Goal: Task Accomplishment & Management: Complete application form

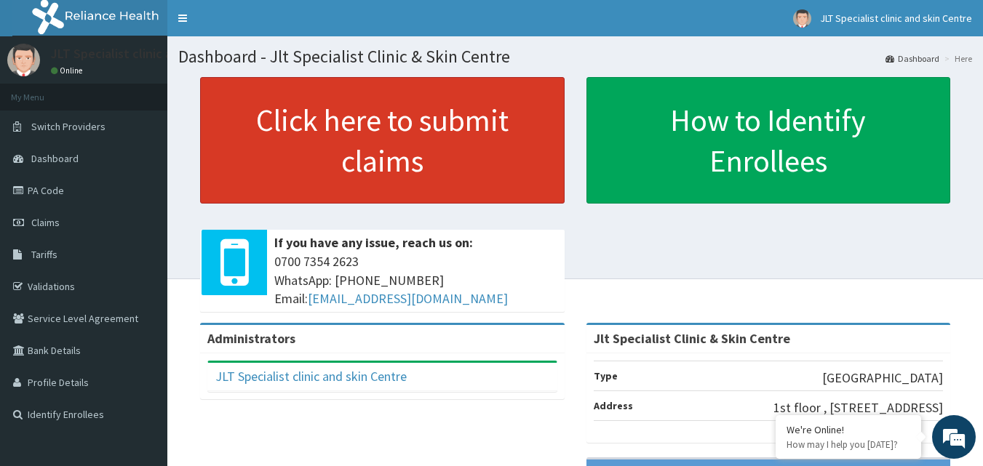
click at [512, 135] on link "Click here to submit claims" at bounding box center [382, 140] width 364 height 127
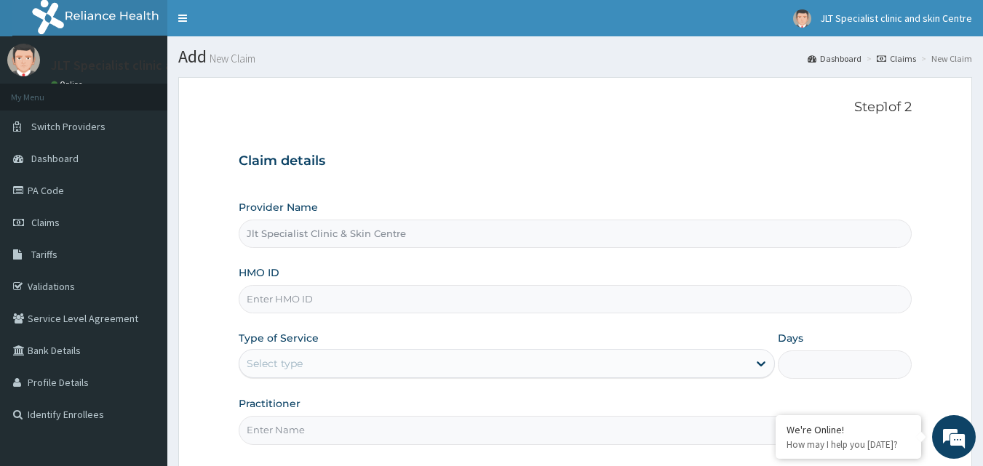
type input "Jlt Specialist Clinic & Skin Centre"
